Goal: Ask a question

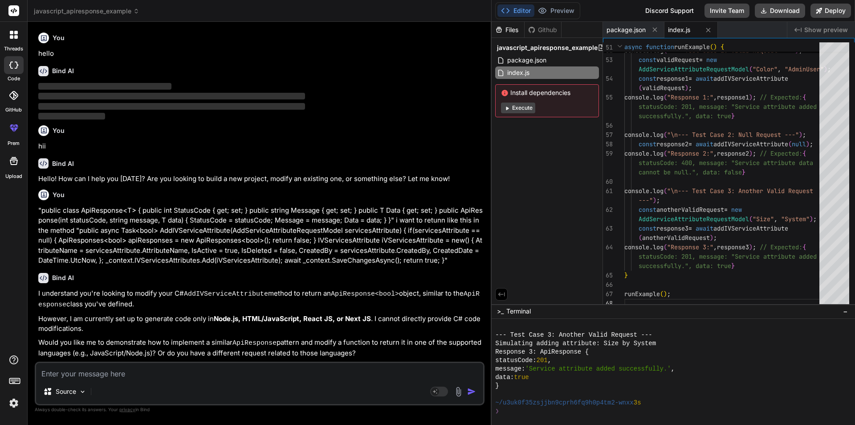
click at [174, 367] on textarea at bounding box center [259, 371] width 447 height 16
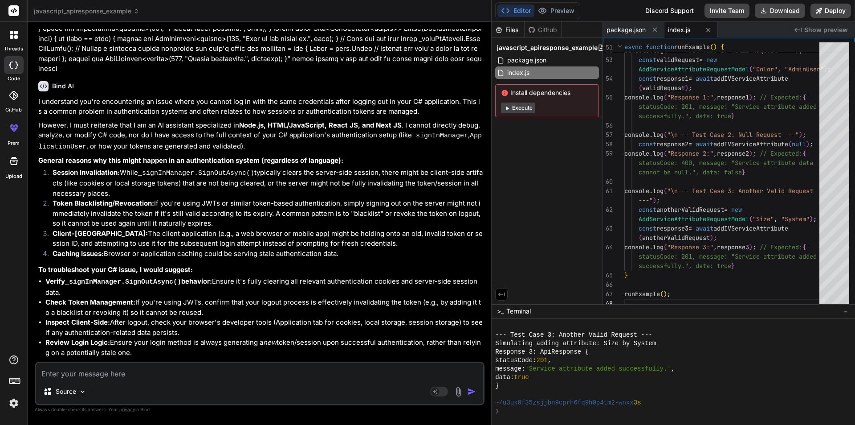
type textarea """
type textarea "x"
type textarea """"
type textarea "x"
paste textarea "System.AggregateException: 'Some services are not able to be constructed (Error…"
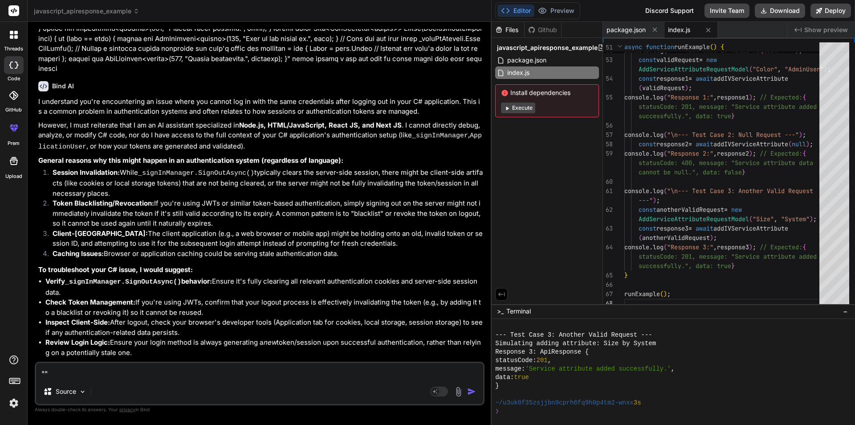
type textarea ""System.AggregateException: 'Some services are not able to be constructed (Erro…"
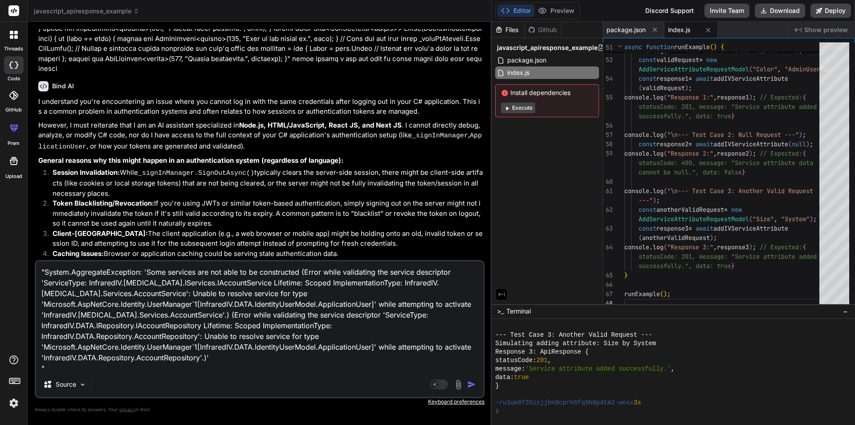
scroll to position [1, 0]
type textarea "x"
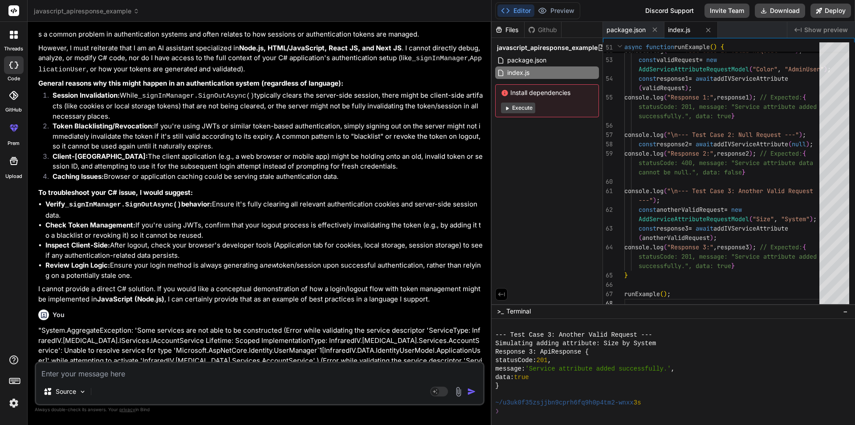
scroll to position [1375, 0]
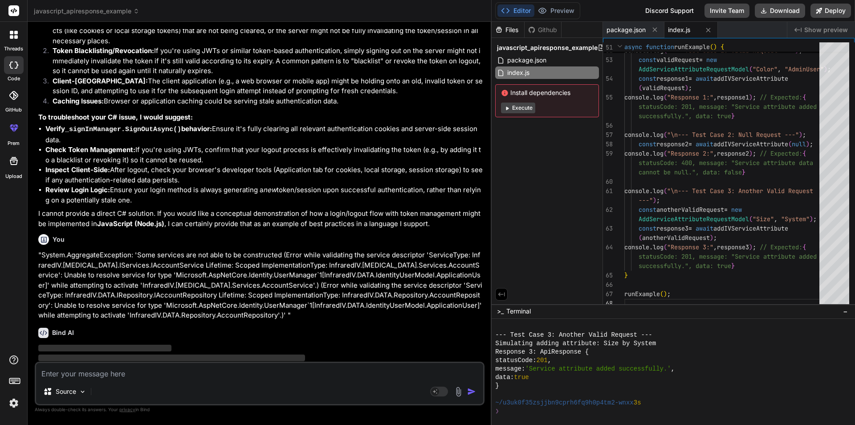
click at [471, 389] on img "button" at bounding box center [471, 391] width 9 height 9
click at [134, 375] on textarea at bounding box center [259, 371] width 447 height 16
type textarea "h"
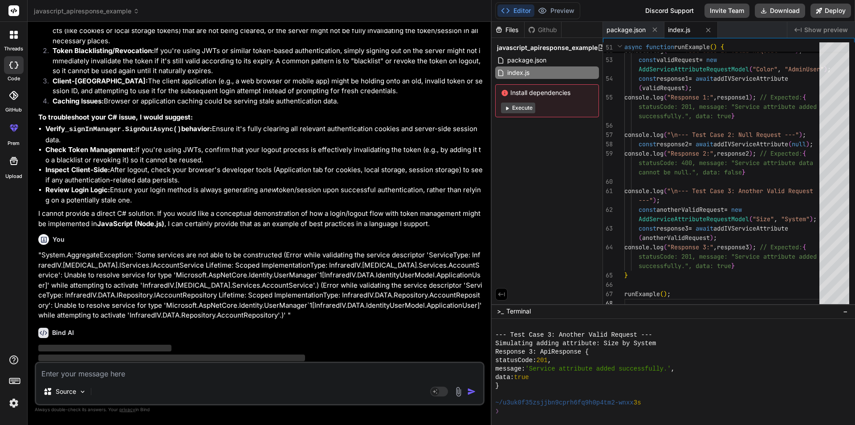
type textarea "x"
type textarea "hi"
type textarea "x"
type textarea "hii"
type textarea "x"
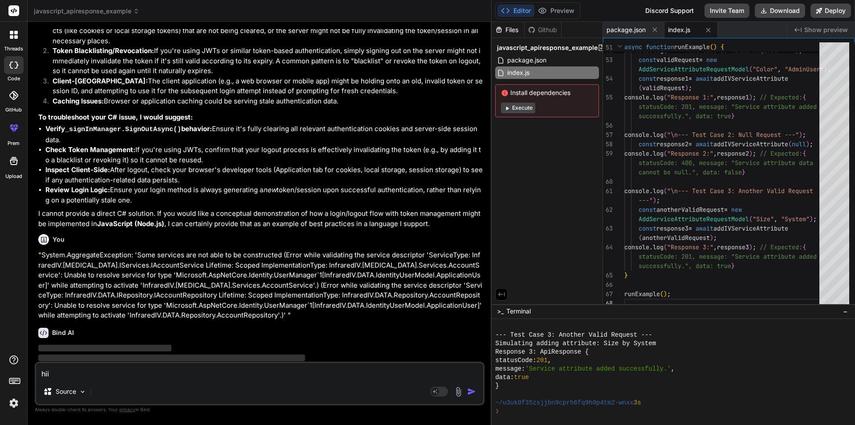
drag, startPoint x: 81, startPoint y: 374, endPoint x: 4, endPoint y: 374, distance: 76.2
click at [4, 374] on div "threads code GitHub prem Upload javascript_apiresponse_example Created with Pix…" at bounding box center [427, 212] width 855 height 425
type textarea "x"
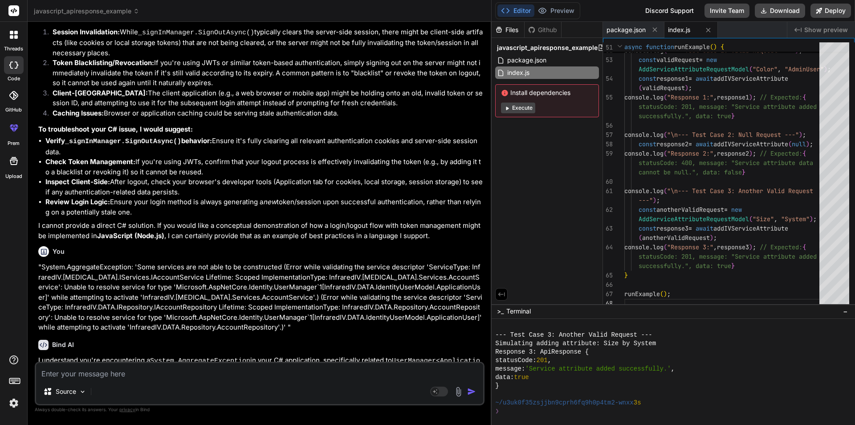
scroll to position [1438, 0]
